Goal: Task Accomplishment & Management: Use online tool/utility

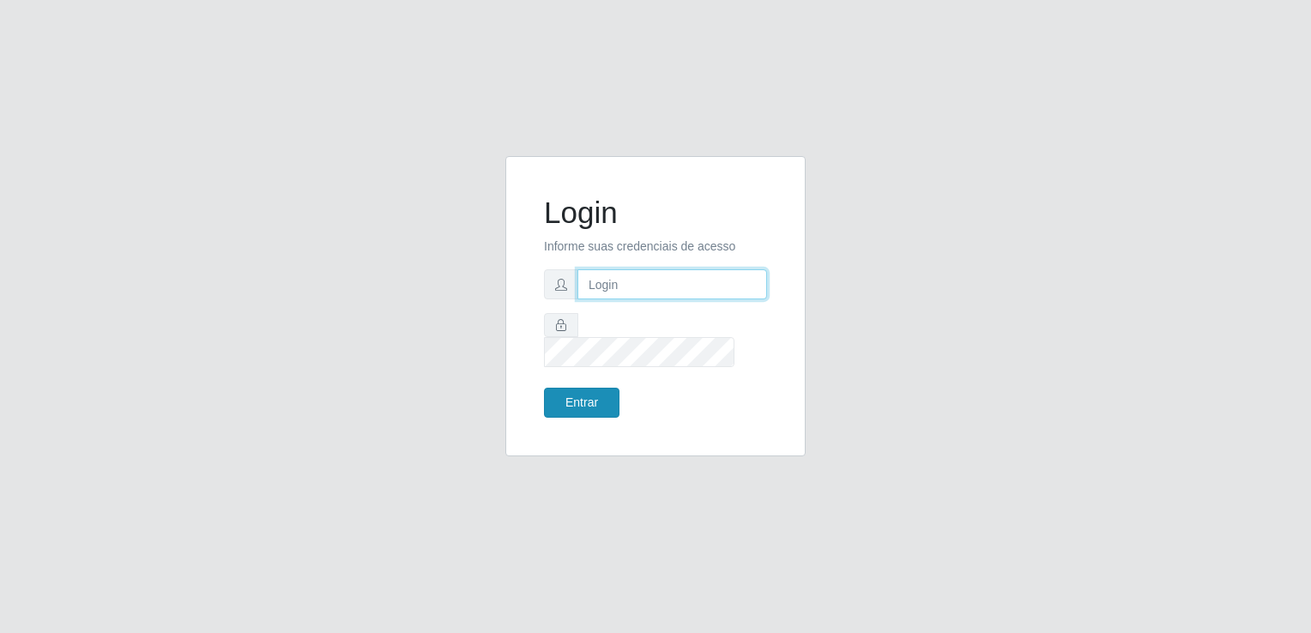
type input "[EMAIL_ADDRESS][DOMAIN_NAME]"
click at [589, 388] on button "Entrar" at bounding box center [582, 403] width 76 height 30
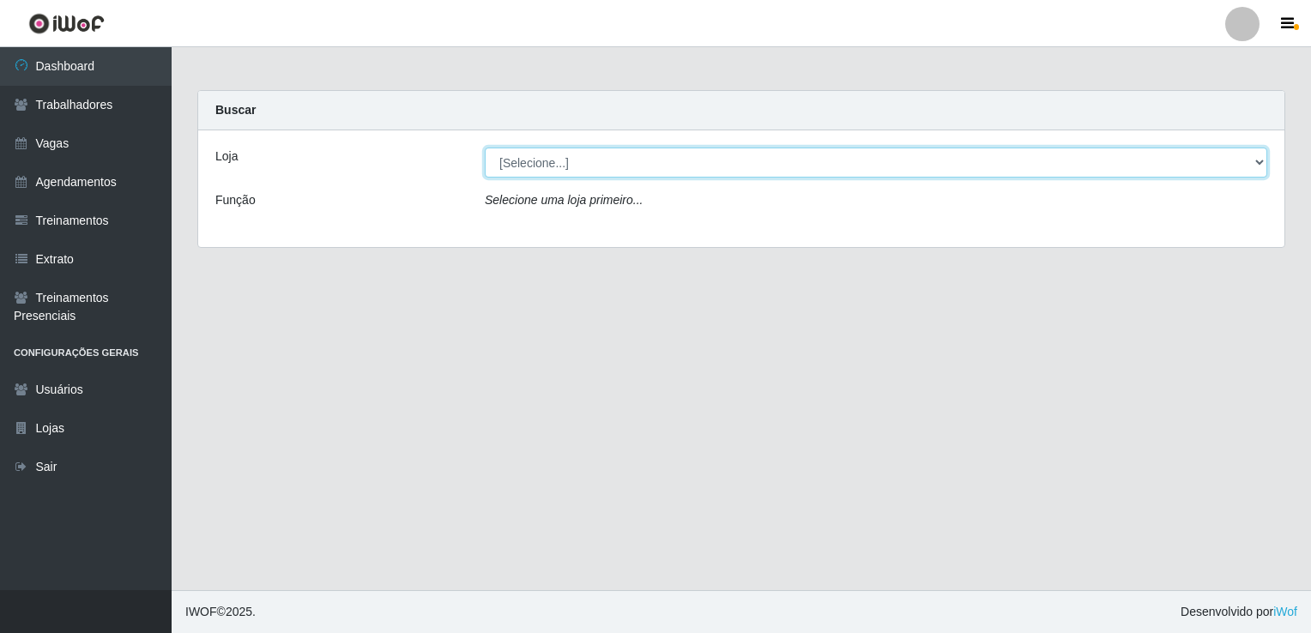
click at [529, 162] on select "[Selecione...] Super Popular" at bounding box center [876, 163] width 783 height 30
select select "537"
click at [485, 148] on select "[Selecione...] Super Popular" at bounding box center [876, 163] width 783 height 30
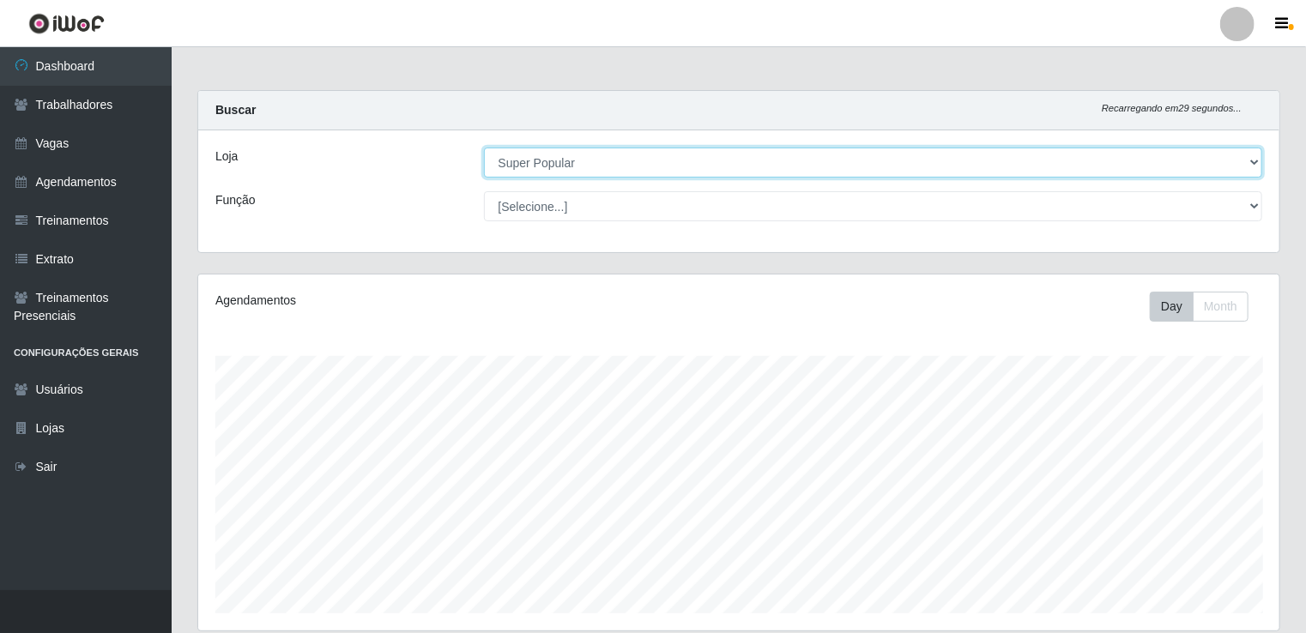
scroll to position [356, 1081]
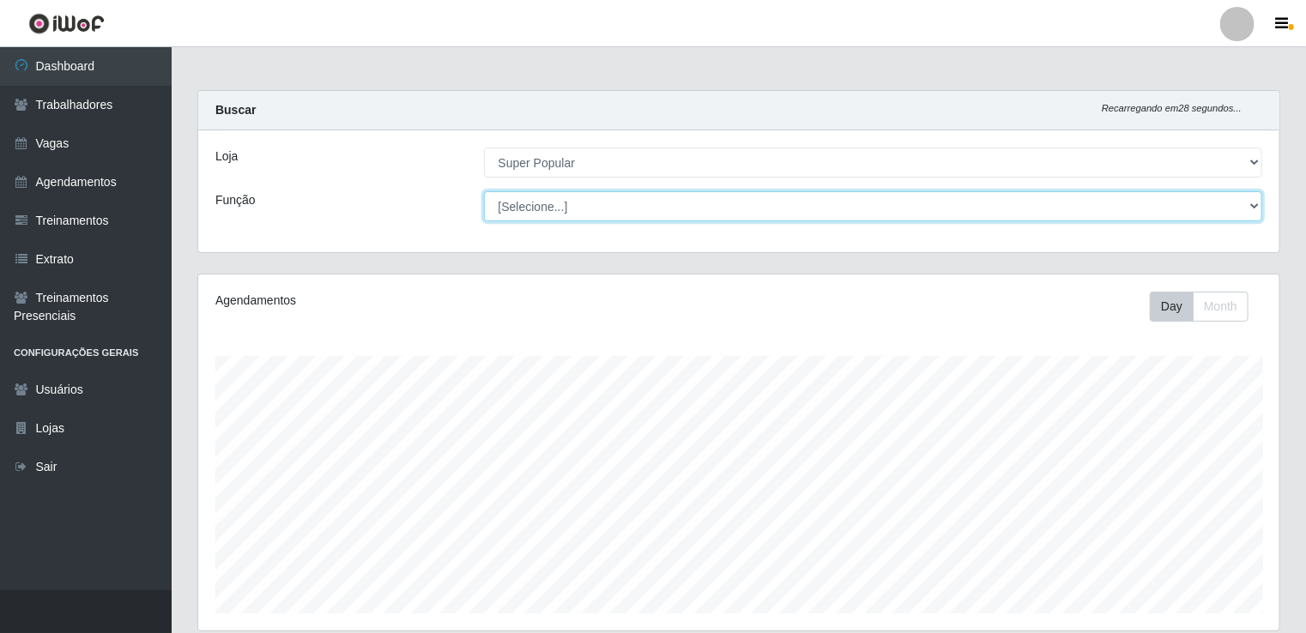
drag, startPoint x: 537, startPoint y: 179, endPoint x: 551, endPoint y: 211, distance: 35.4
click at [551, 211] on select "[Selecione...] Repositor Repositor + Repositor ++" at bounding box center [873, 206] width 779 height 30
select select "24"
click at [484, 191] on select "[Selecione...] Repositor Repositor + Repositor ++" at bounding box center [873, 206] width 779 height 30
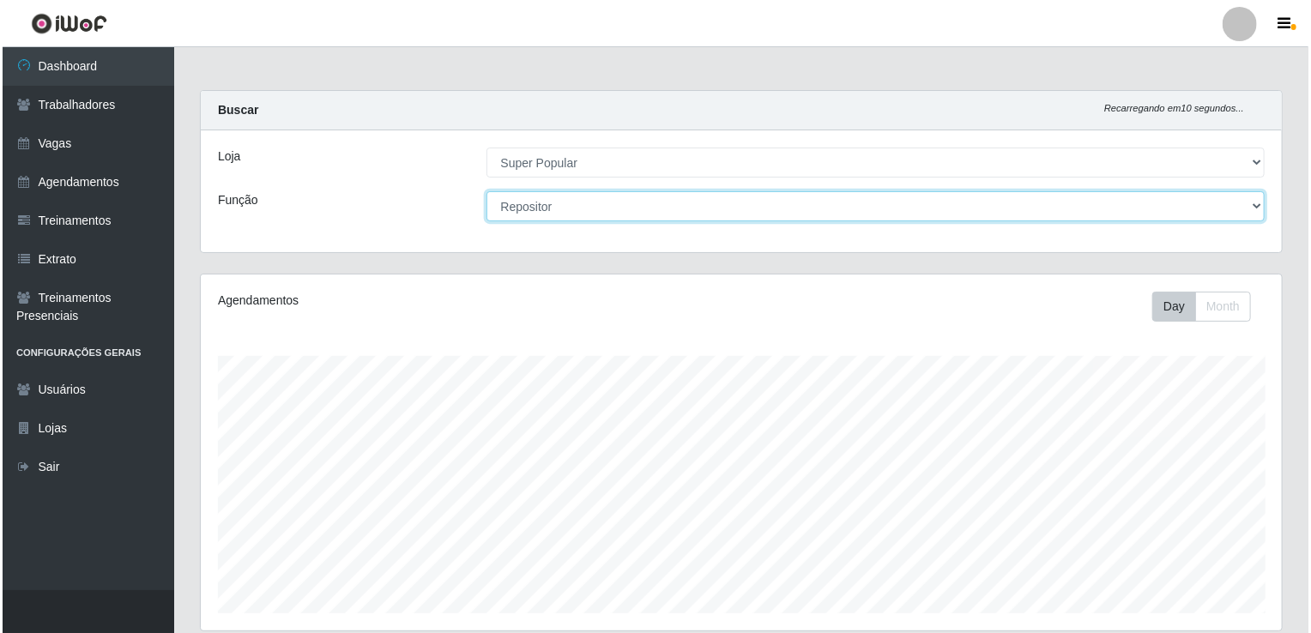
scroll to position [274, 0]
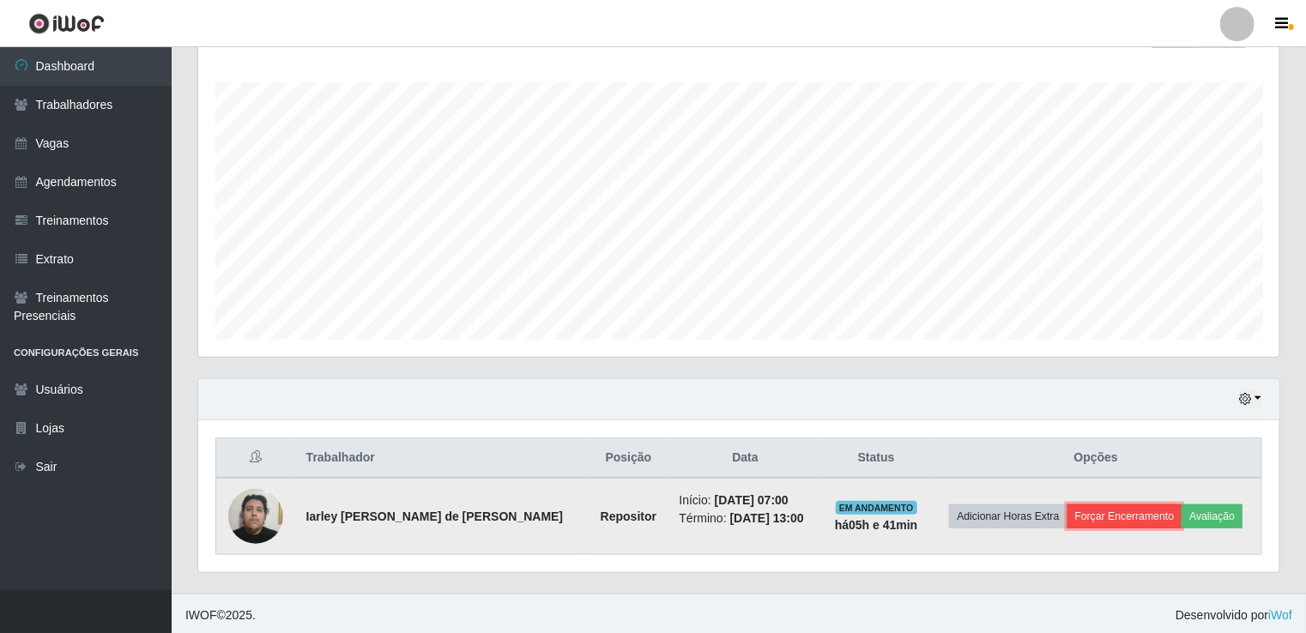
click at [1141, 517] on button "Forçar Encerramento" at bounding box center [1125, 517] width 115 height 24
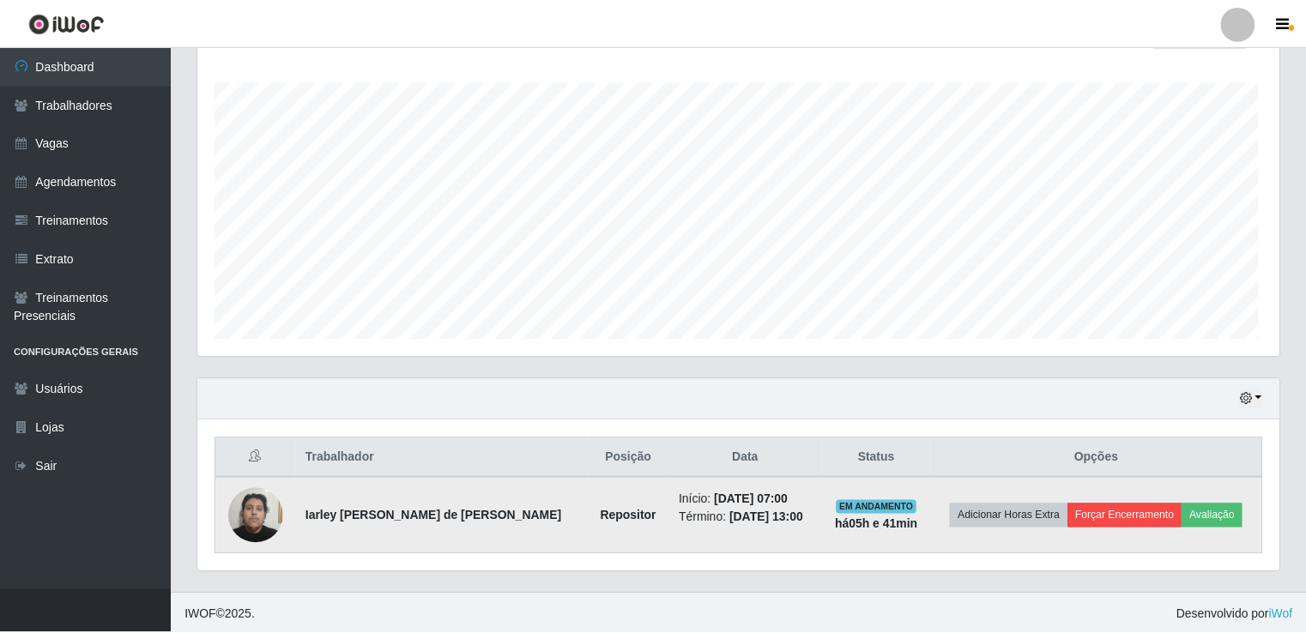
scroll to position [356, 1074]
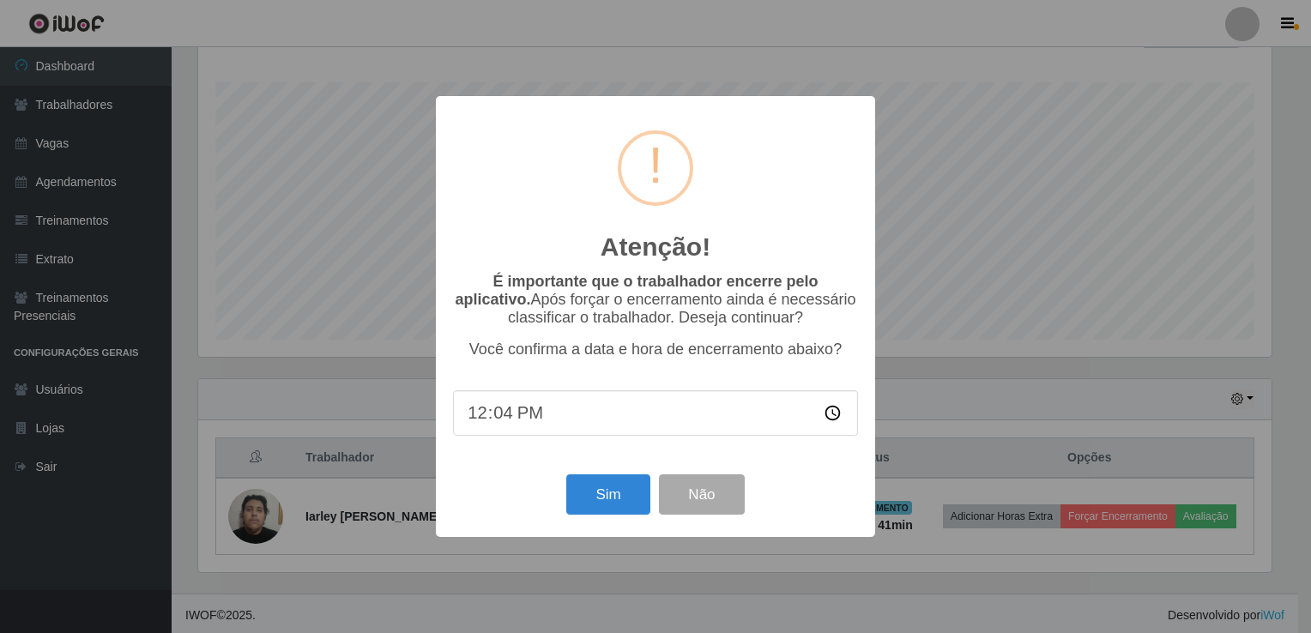
type input "12:40"
click at [602, 512] on button "Sim" at bounding box center [607, 495] width 83 height 40
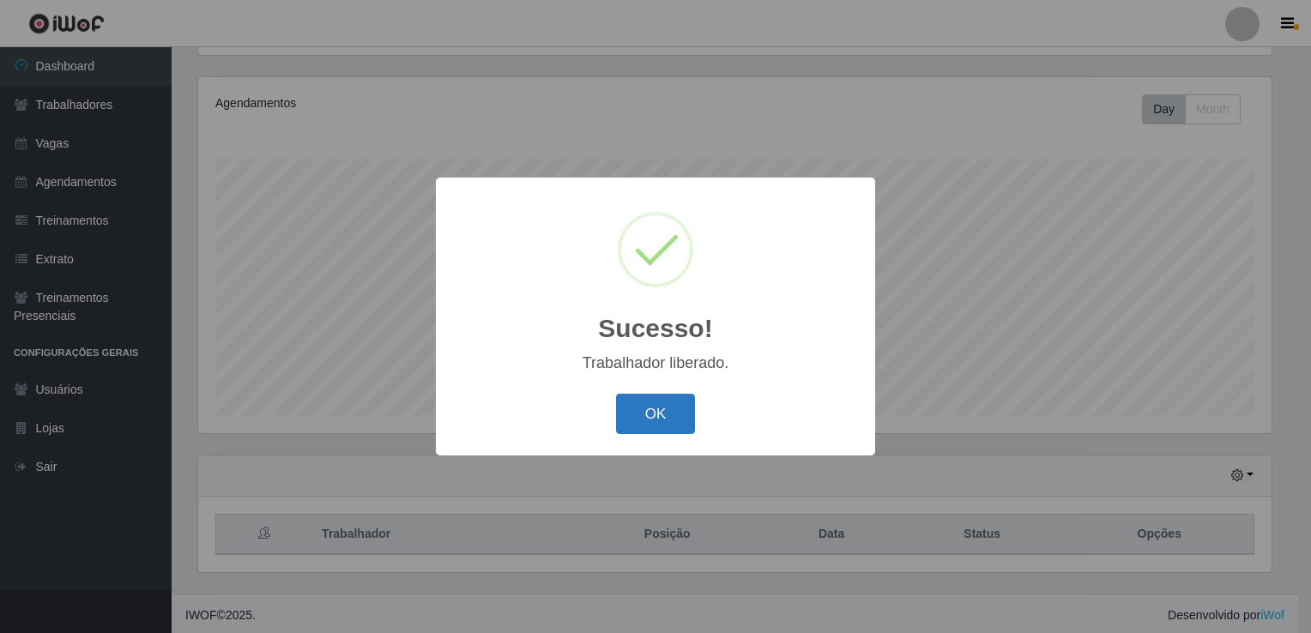
click at [656, 427] on button "OK" at bounding box center [656, 414] width 80 height 40
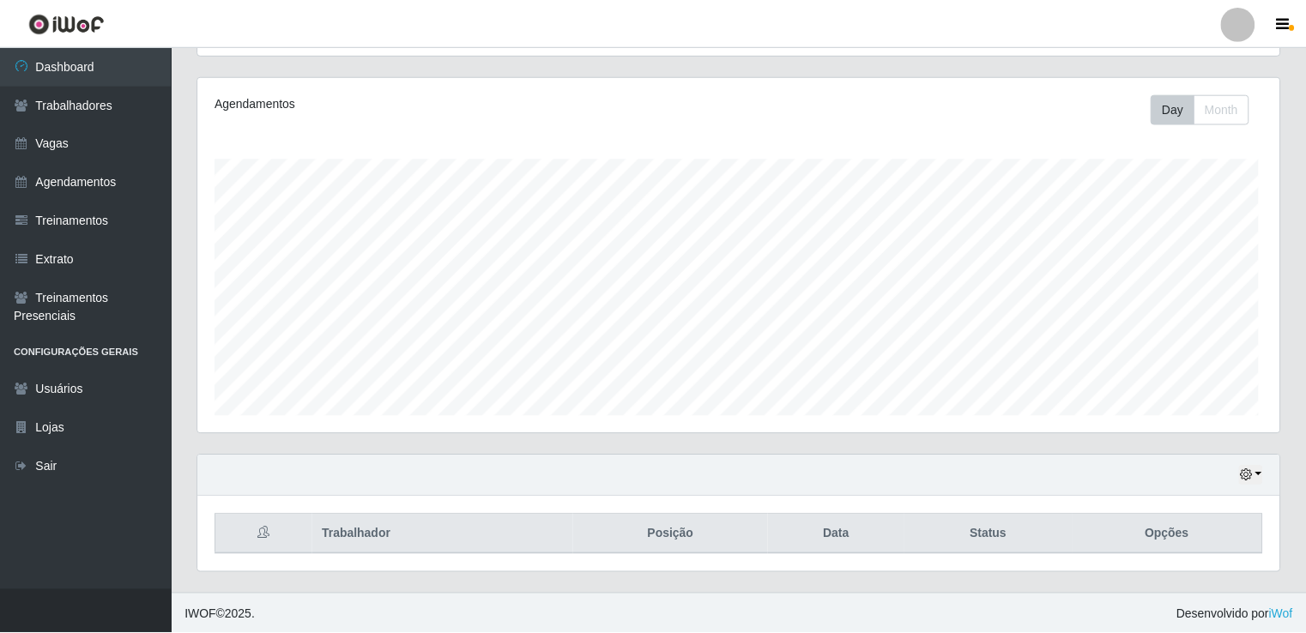
scroll to position [356, 1081]
click at [1251, 478] on icon "button" at bounding box center [1245, 475] width 12 height 12
click at [1260, 479] on button "button" at bounding box center [1250, 476] width 24 height 20
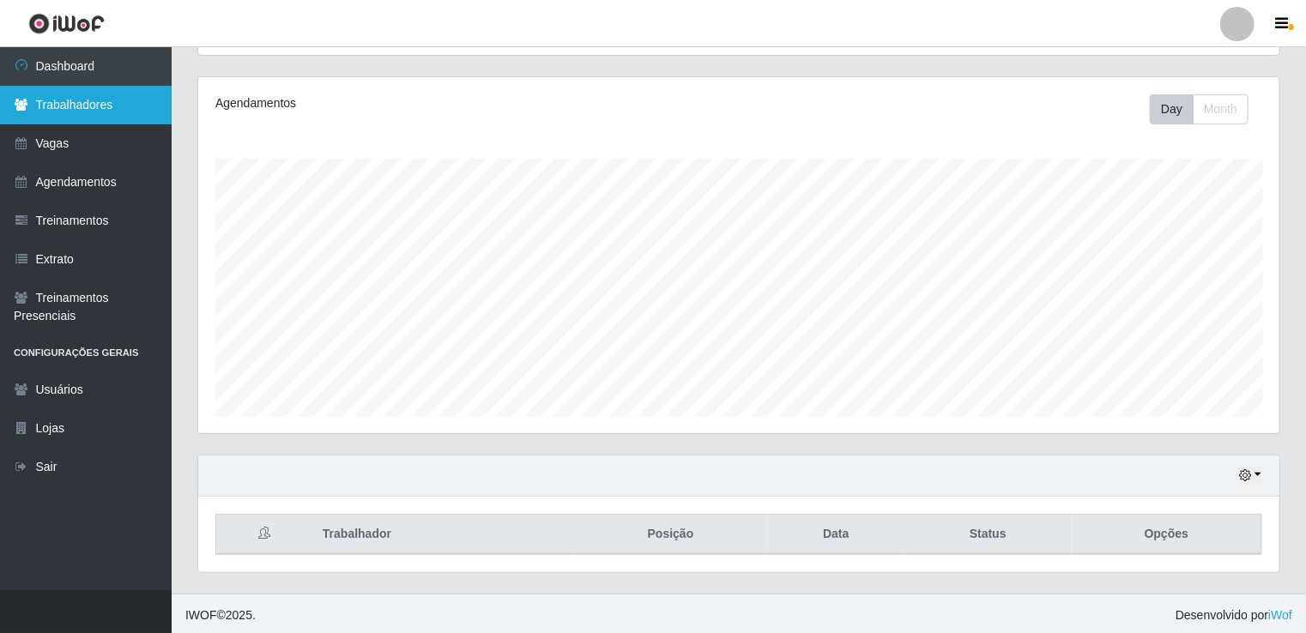
click at [91, 109] on link "Trabalhadores" at bounding box center [86, 105] width 172 height 39
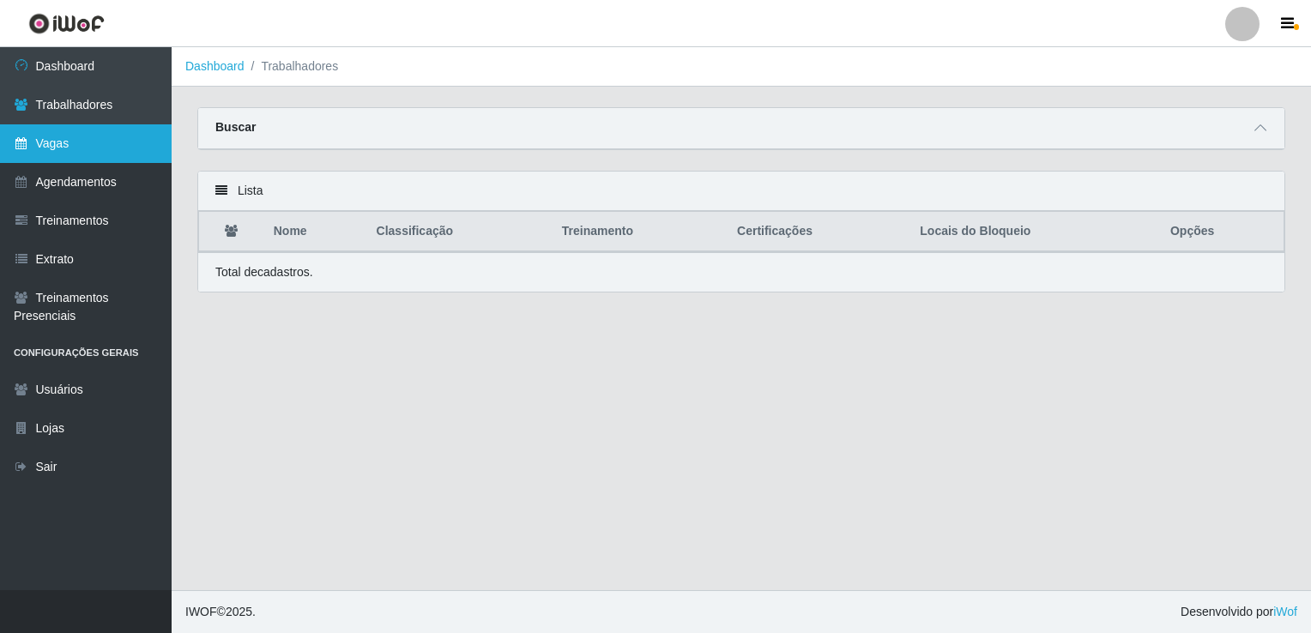
click at [64, 161] on link "Vagas" at bounding box center [86, 143] width 172 height 39
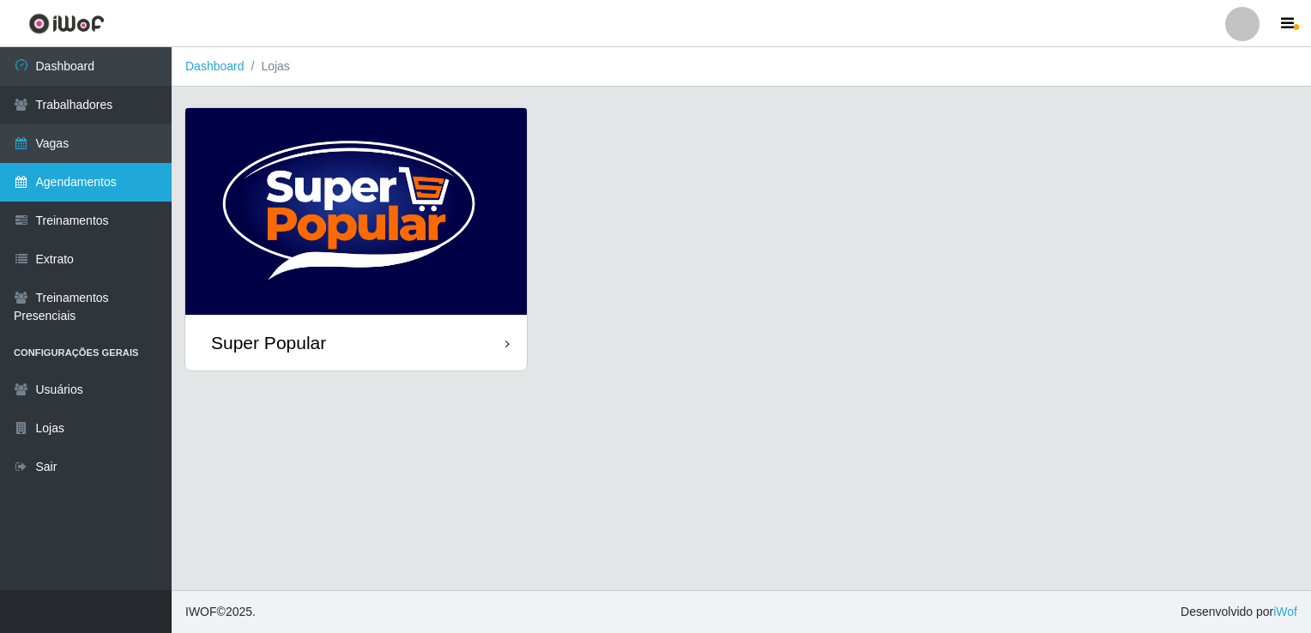
click at [71, 191] on link "Agendamentos" at bounding box center [86, 182] width 172 height 39
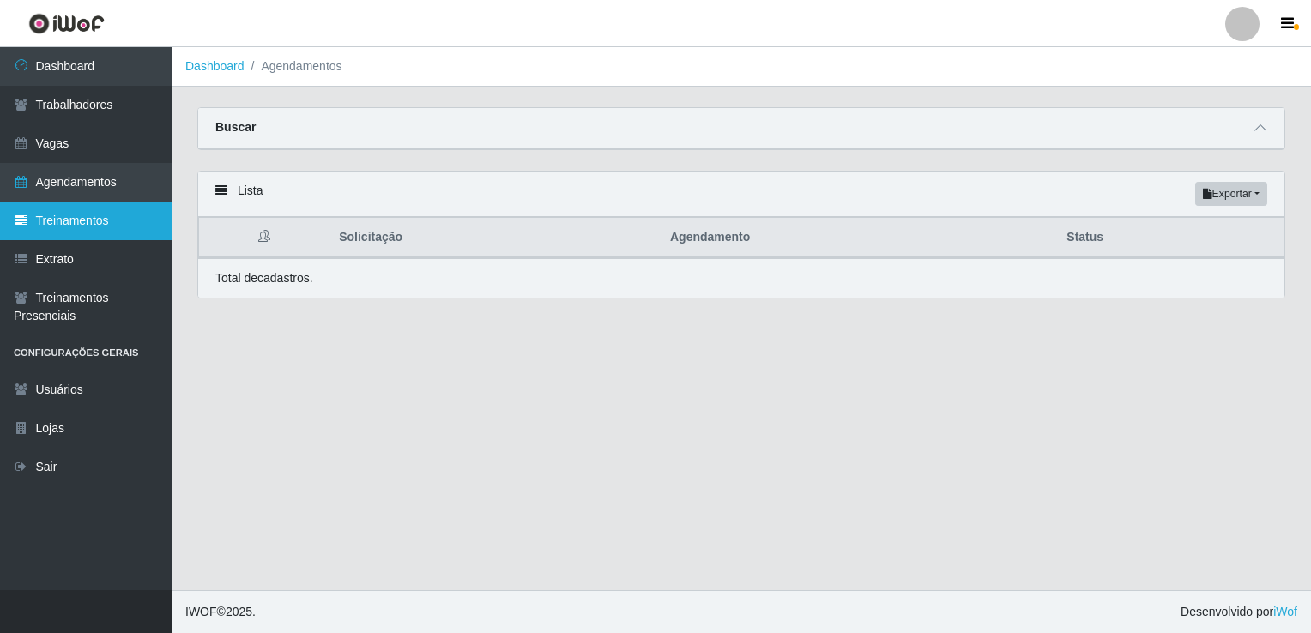
click at [71, 228] on link "Treinamentos" at bounding box center [86, 221] width 172 height 39
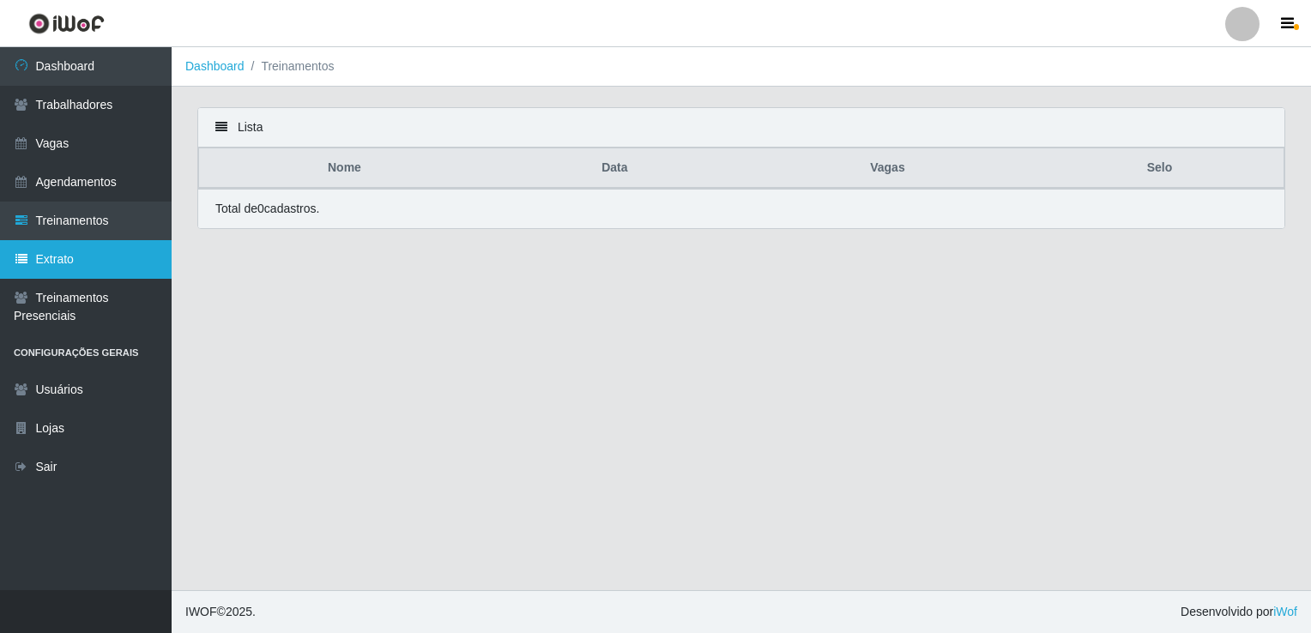
click at [69, 269] on link "Extrato" at bounding box center [86, 259] width 172 height 39
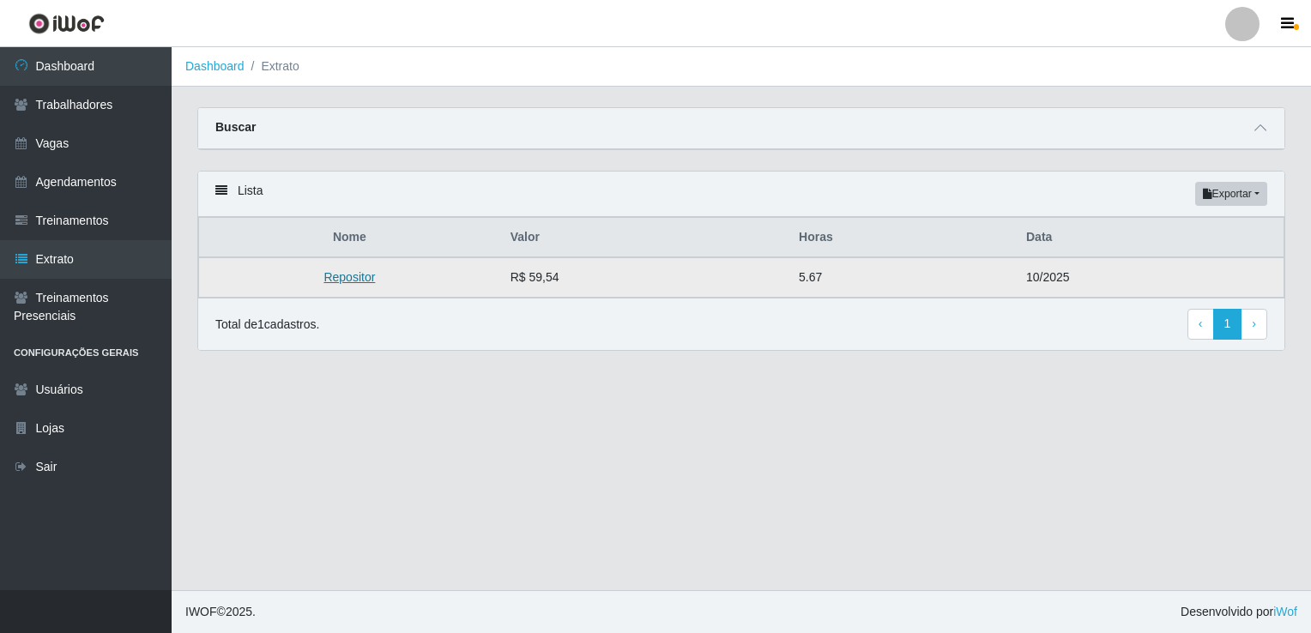
click at [342, 281] on link "Repositor" at bounding box center [349, 277] width 51 height 14
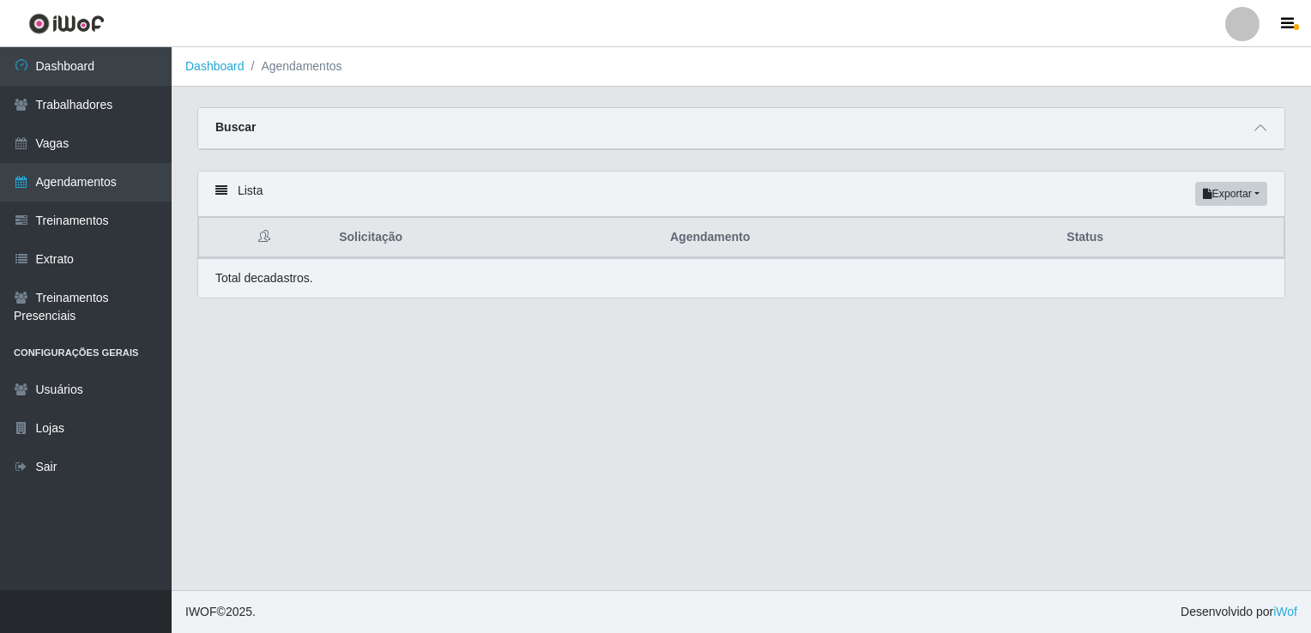
click at [342, 281] on div "Total de cadastros." at bounding box center [741, 278] width 1052 height 18
click at [215, 197] on div "Lista Exportar PDF Excel" at bounding box center [741, 194] width 1086 height 45
click at [220, 67] on link "Dashboard" at bounding box center [214, 66] width 59 height 14
